Goal: Complete application form

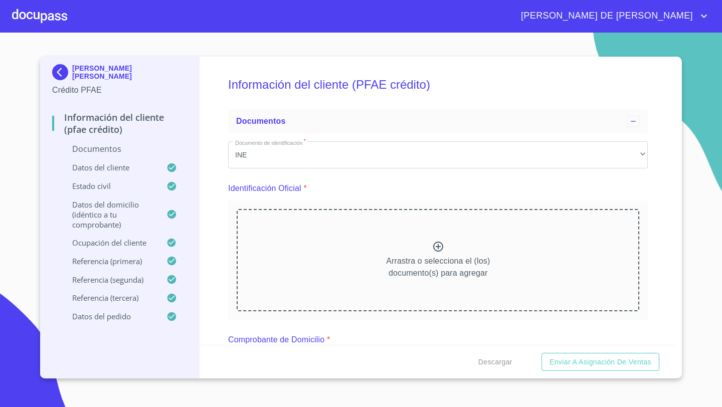
click at [428, 244] on div "Arrastra o selecciona el (los) documento(s) para agregar" at bounding box center [438, 260] width 402 height 102
click at [370, 243] on div "Arrastra o selecciona el (los) documento(s) para agregar" at bounding box center [438, 260] width 402 height 102
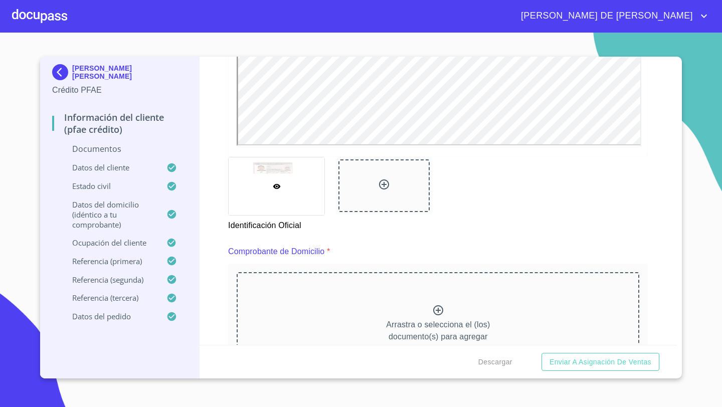
scroll to position [361, 0]
click at [419, 318] on p "Arrastra o selecciona el (los) documento(s) para agregar" at bounding box center [438, 329] width 104 height 24
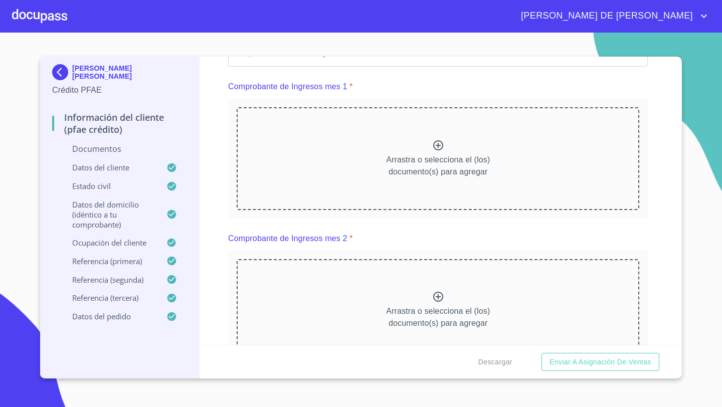
scroll to position [943, 0]
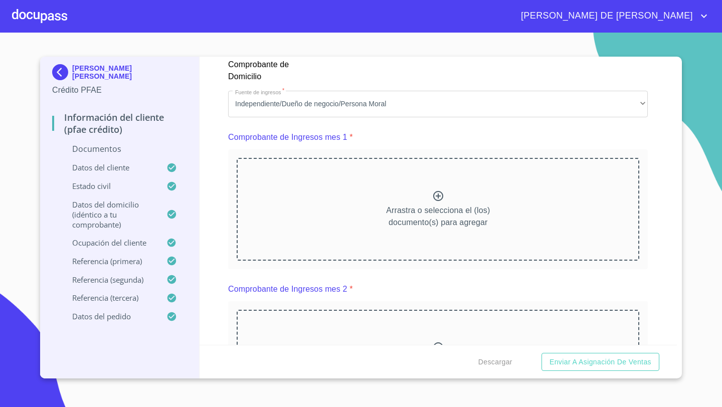
click at [381, 211] on div "Arrastra o selecciona el (los) documento(s) para agregar" at bounding box center [438, 209] width 402 height 102
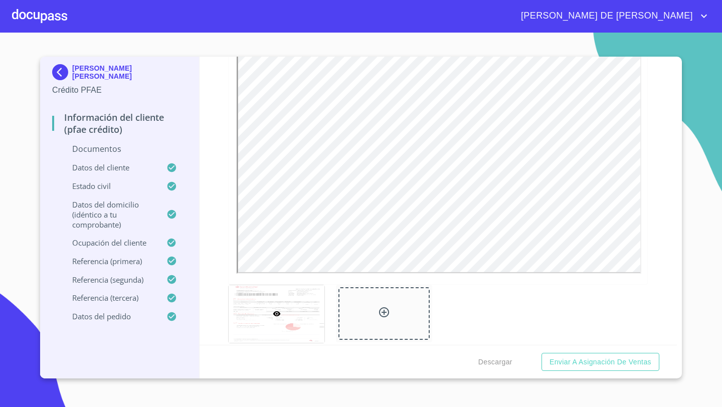
scroll to position [1125, 0]
click at [383, 312] on icon at bounding box center [384, 311] width 12 height 12
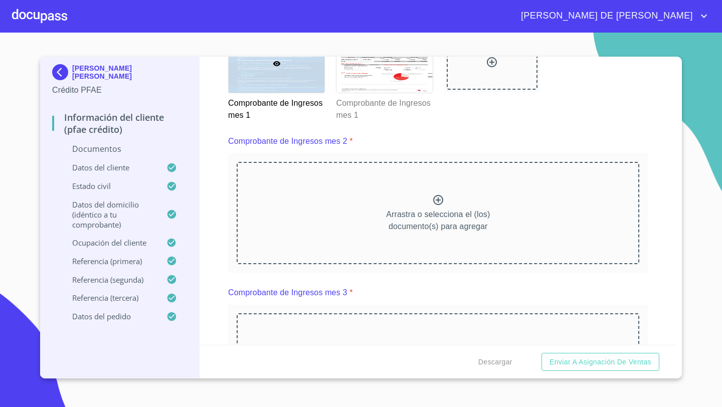
scroll to position [1415, 0]
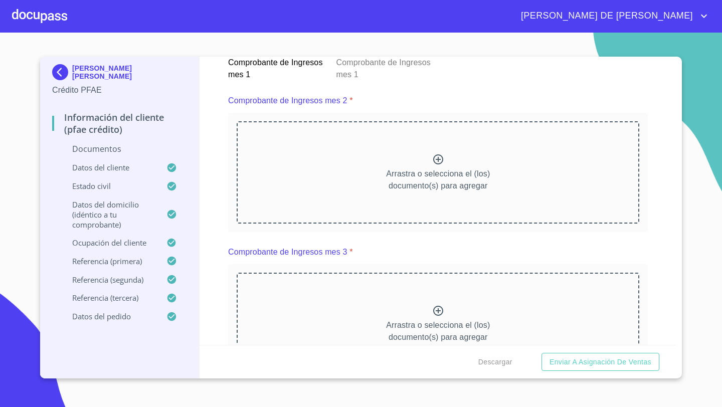
click at [371, 167] on div "Arrastra o selecciona el (los) documento(s) para agregar" at bounding box center [438, 172] width 402 height 102
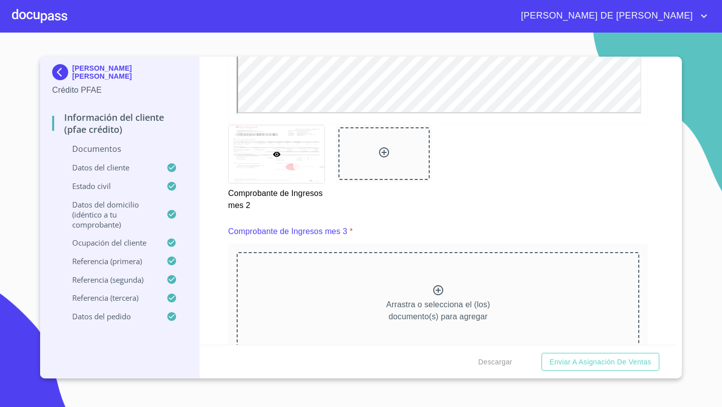
scroll to position [1736, 0]
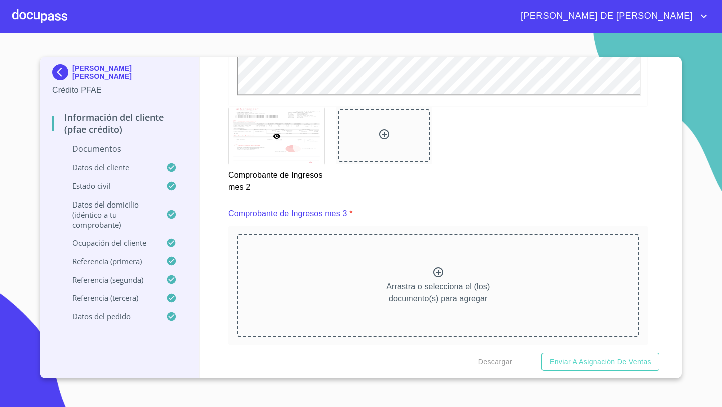
click at [361, 136] on div at bounding box center [383, 135] width 91 height 53
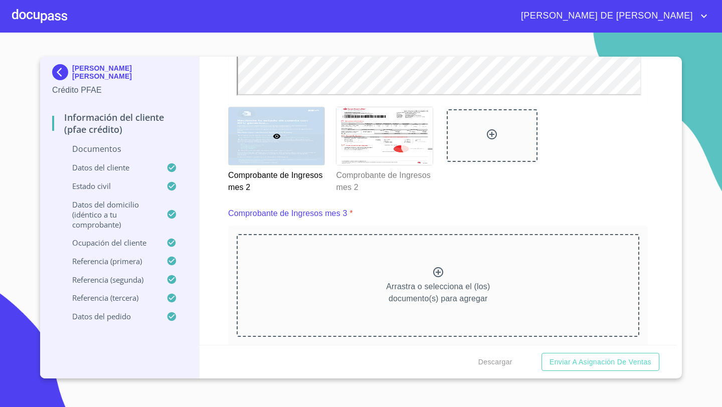
scroll to position [0, 0]
click at [424, 266] on div "Arrastra o selecciona el (los) documento(s) para agregar" at bounding box center [438, 285] width 402 height 102
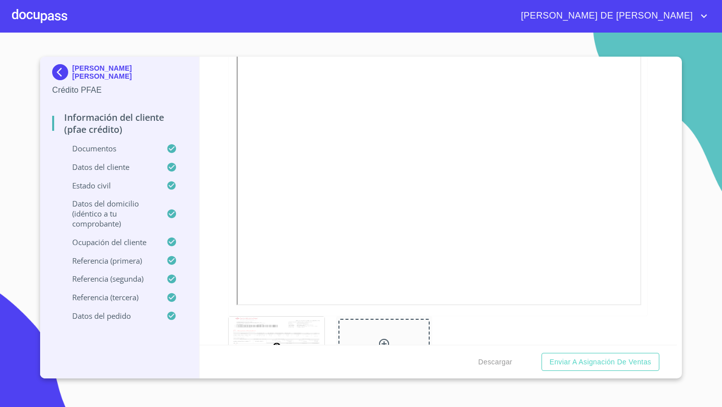
scroll to position [2004, 0]
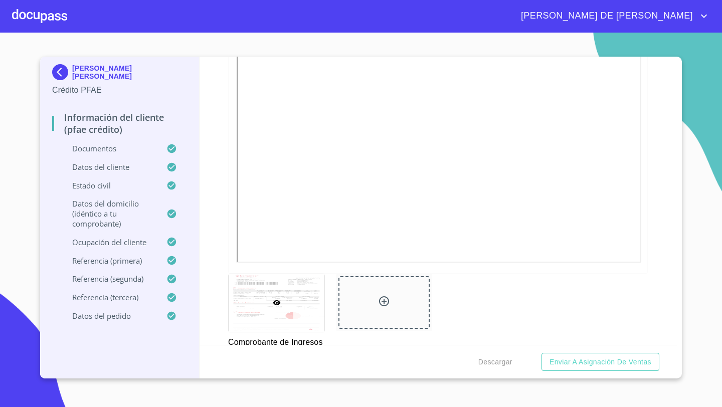
click at [365, 291] on div at bounding box center [383, 302] width 91 height 53
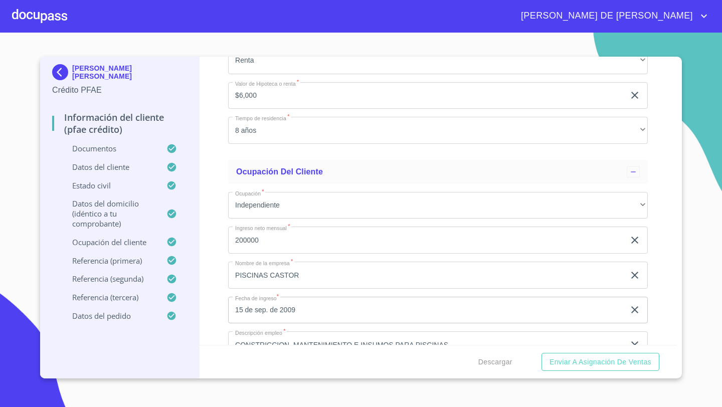
scroll to position [4187, 0]
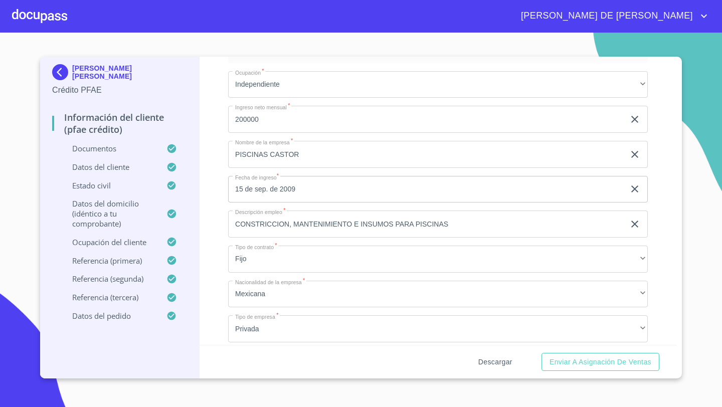
click at [500, 359] on span "Descargar" at bounding box center [495, 362] width 34 height 13
click at [603, 358] on span "Enviar a Asignación de Ventas" at bounding box center [600, 362] width 102 height 13
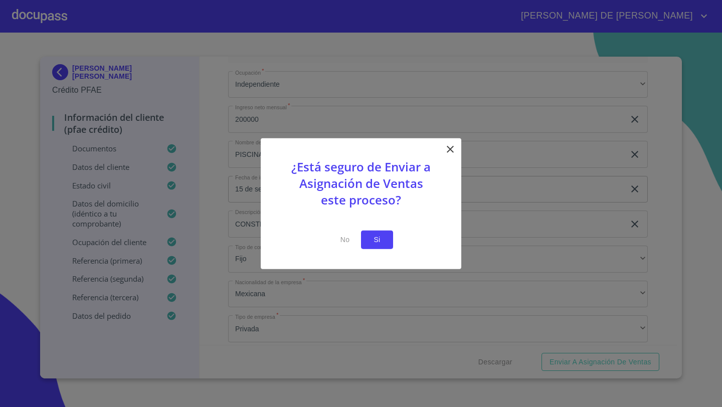
click at [377, 244] on span "Si" at bounding box center [377, 239] width 16 height 13
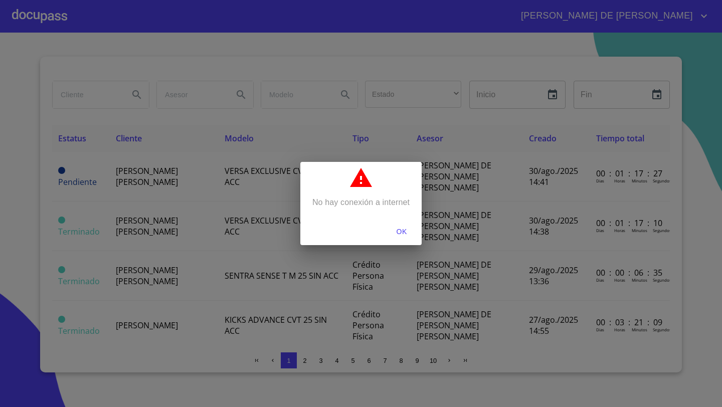
click at [403, 233] on span "OK" at bounding box center [401, 231] width 24 height 13
